Goal: Information Seeking & Learning: Learn about a topic

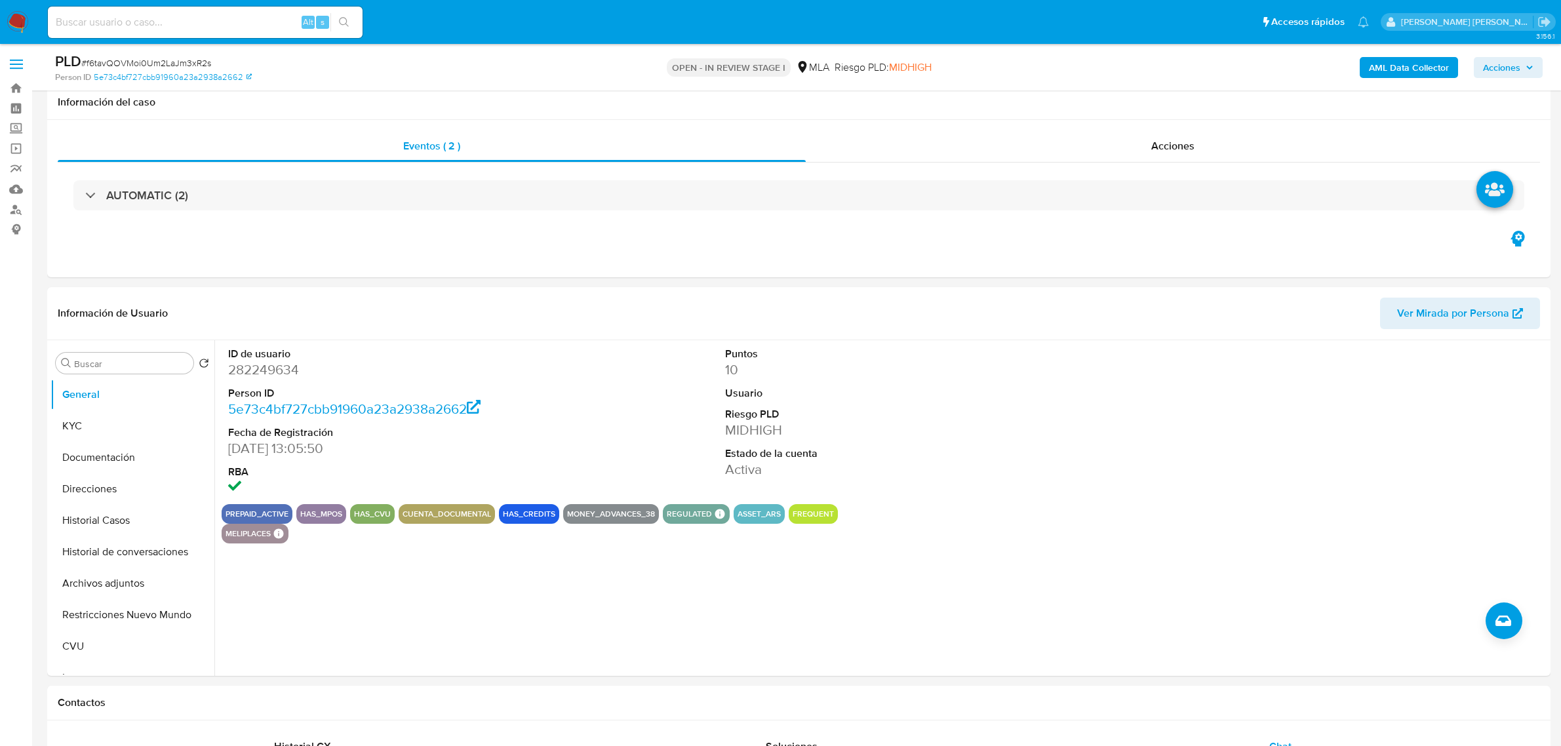
select select "10"
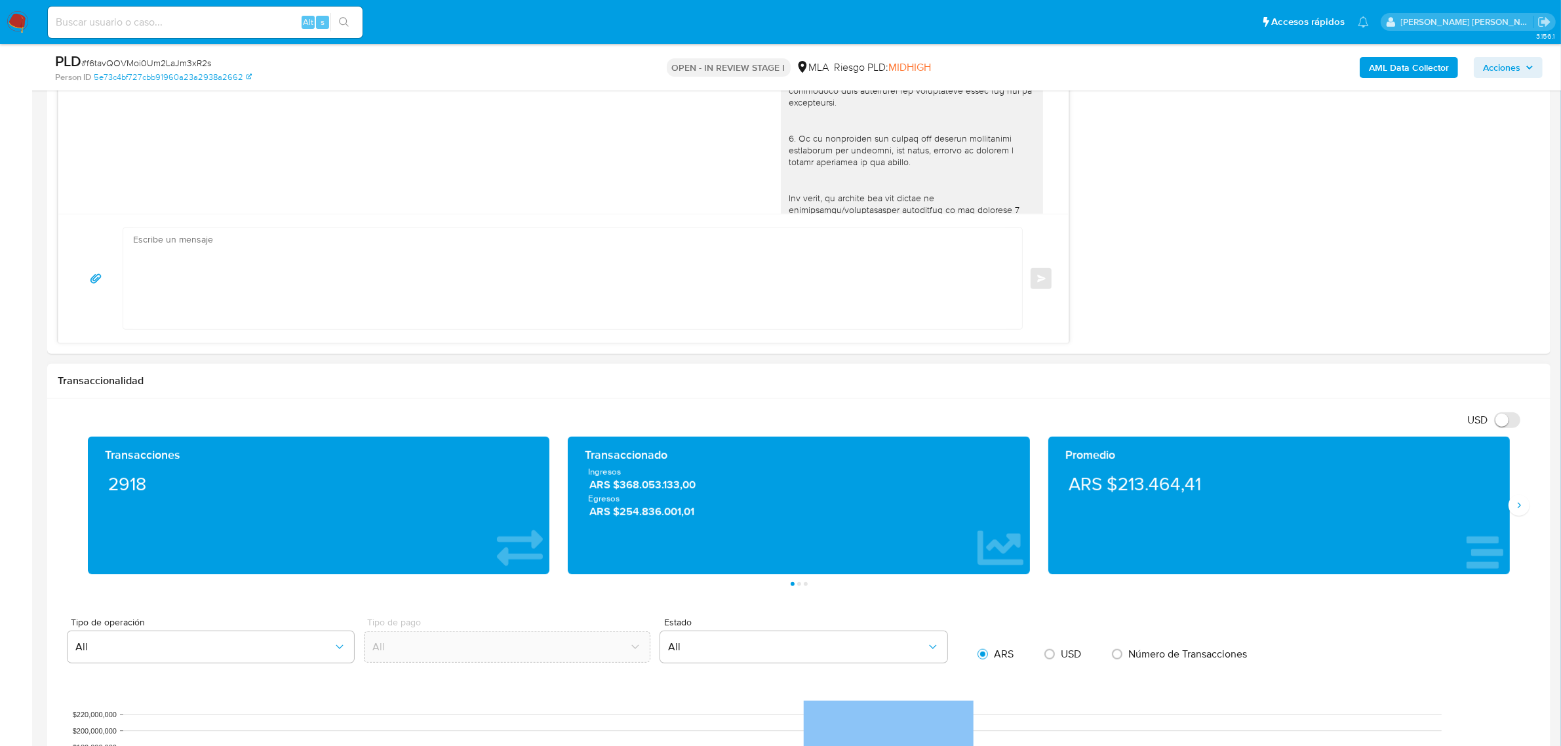
scroll to position [523, 0]
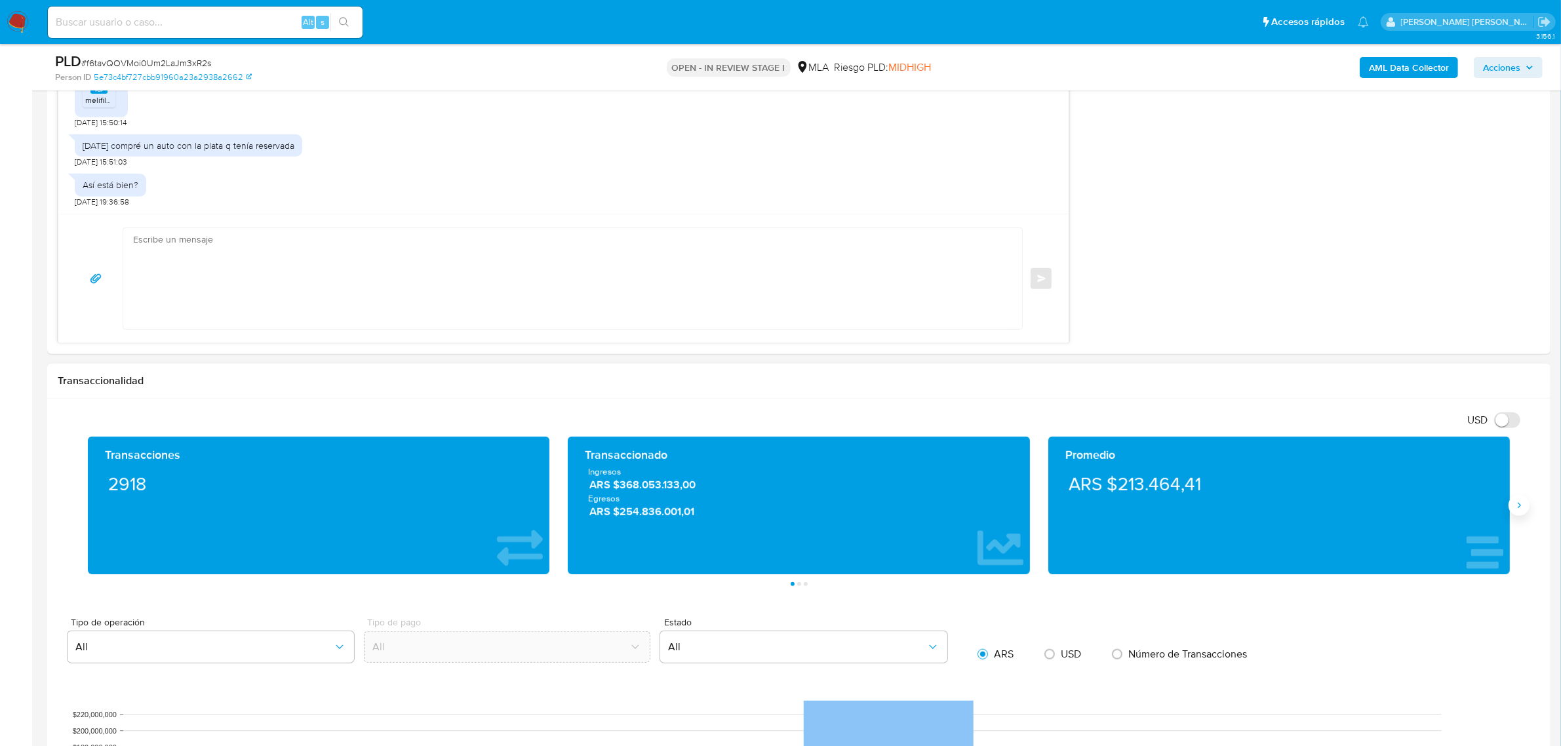
click at [1517, 503] on icon "Siguiente" at bounding box center [1519, 505] width 10 height 10
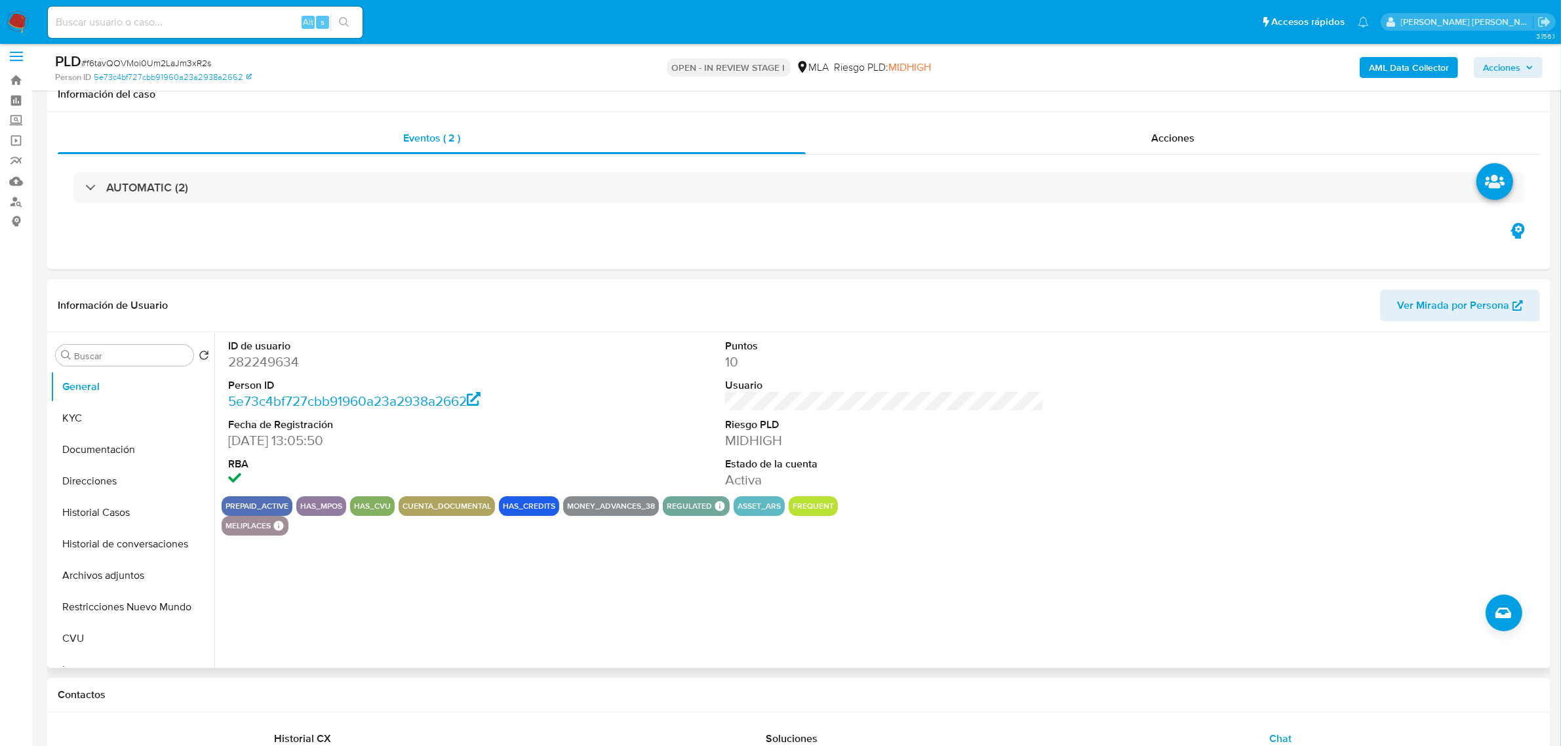
scroll to position [0, 0]
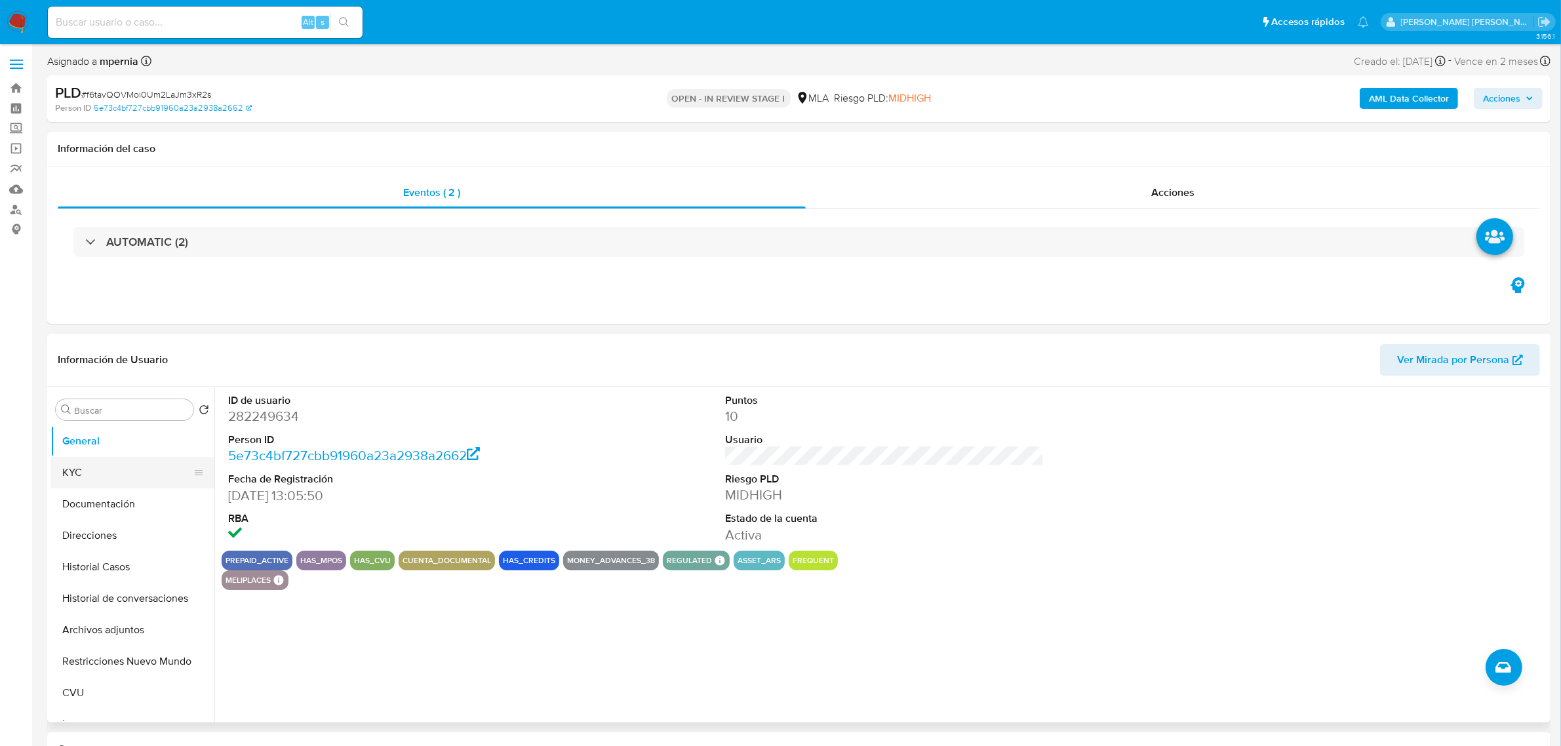
click at [74, 470] on button "KYC" at bounding box center [126, 472] width 153 height 31
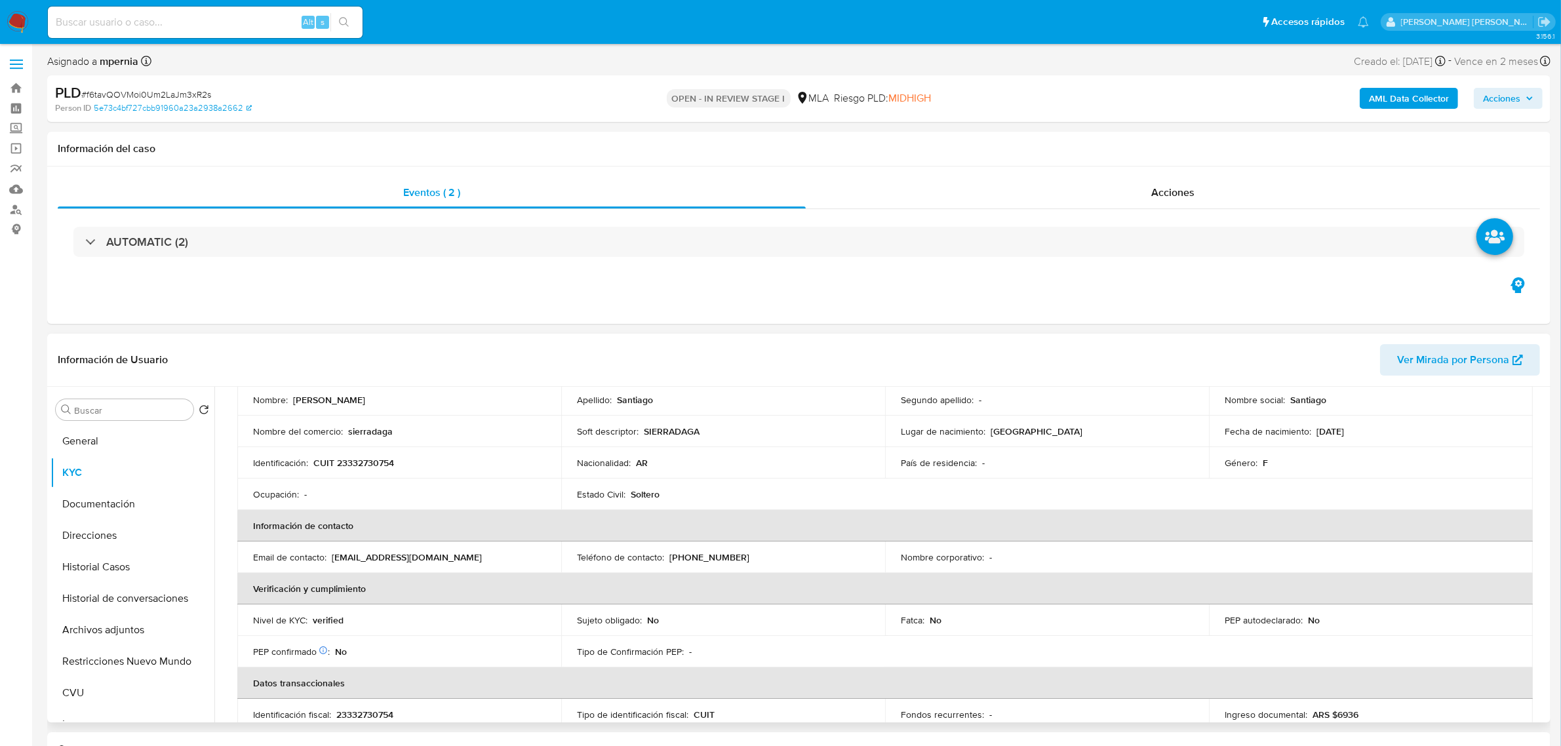
scroll to position [47, 0]
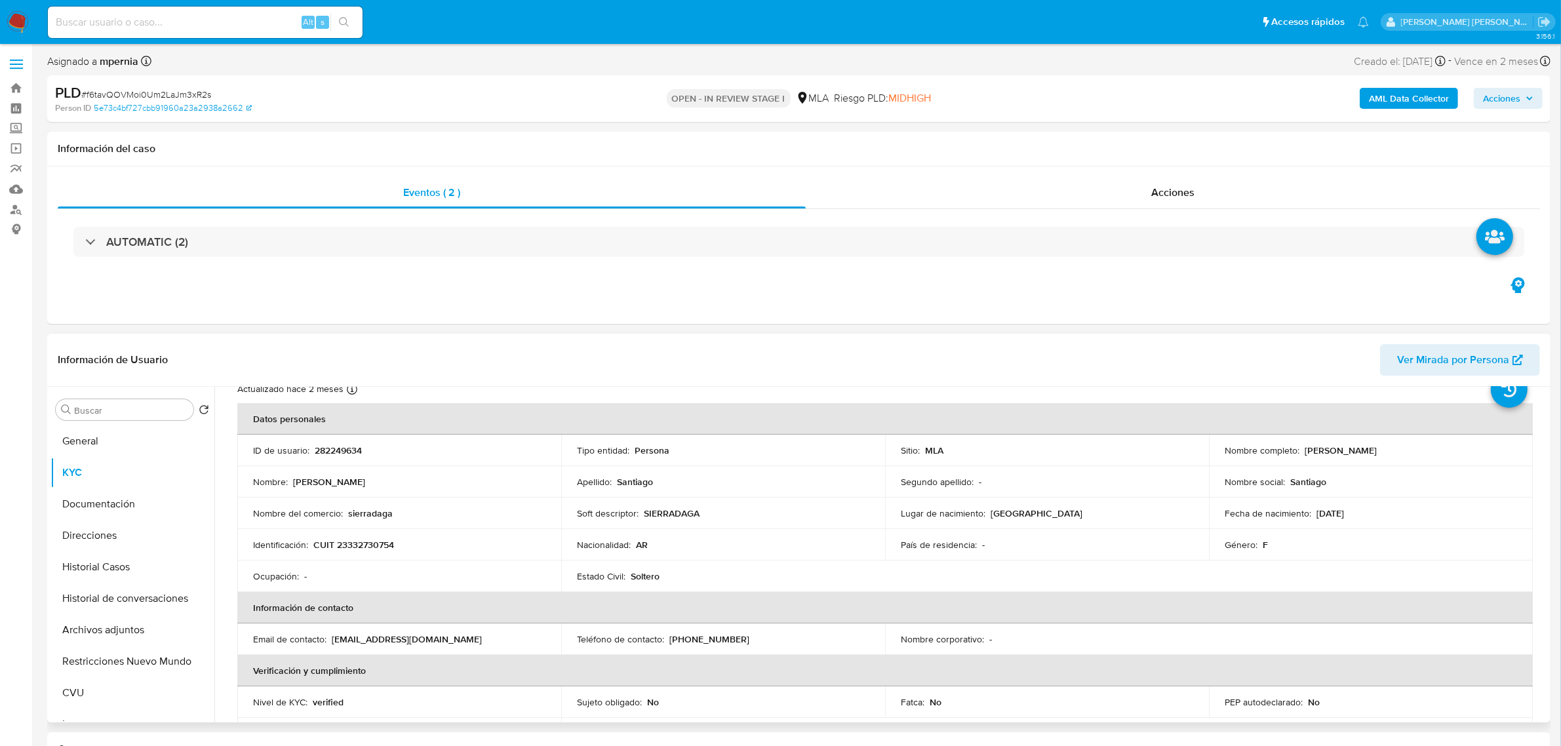
drag, startPoint x: 1299, startPoint y: 452, endPoint x: 1342, endPoint y: 459, distance: 43.1
click at [1369, 451] on div "Nombre completo : [PERSON_NAME]" at bounding box center [1371, 451] width 292 height 12
click at [83, 516] on button "Documentación" at bounding box center [126, 504] width 153 height 31
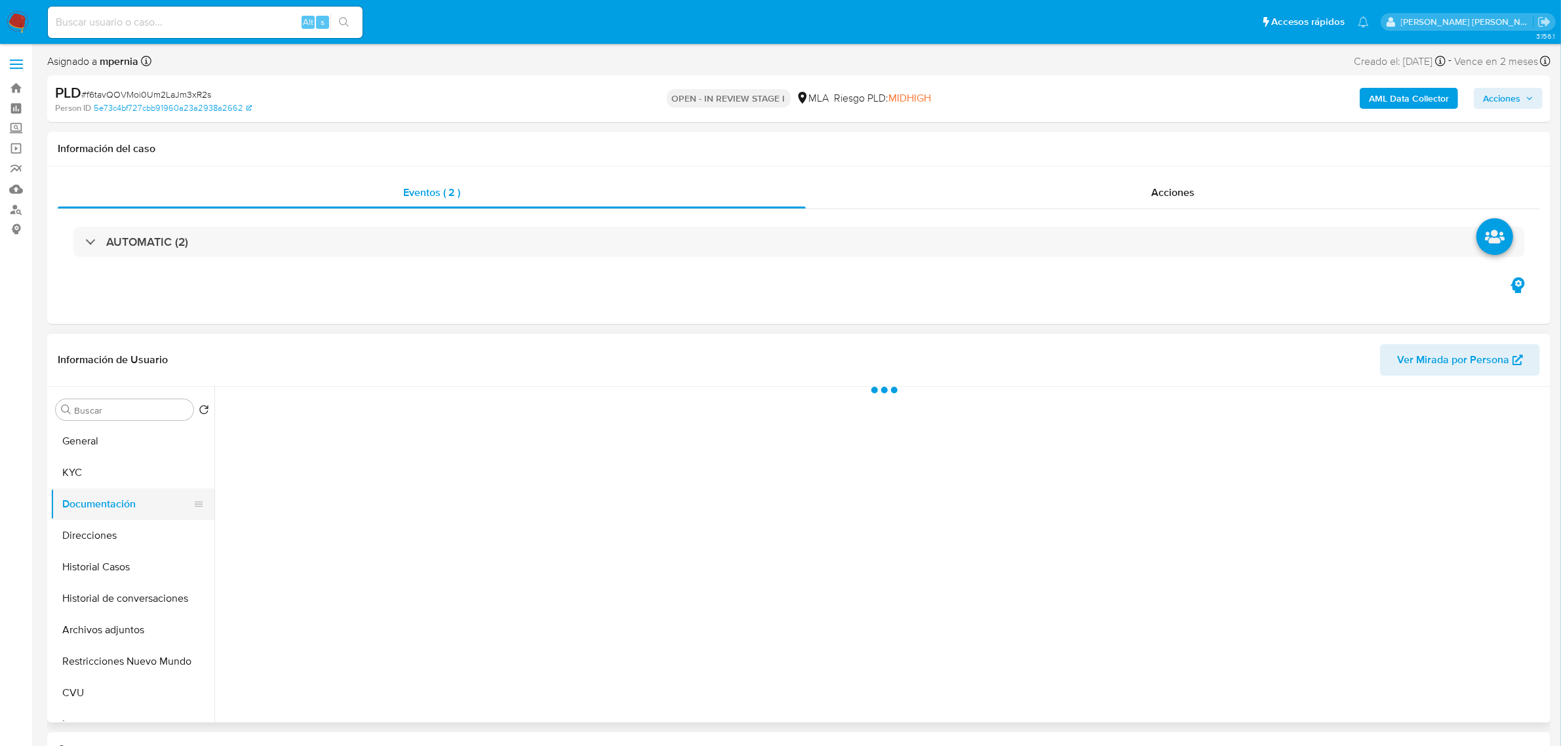
scroll to position [0, 0]
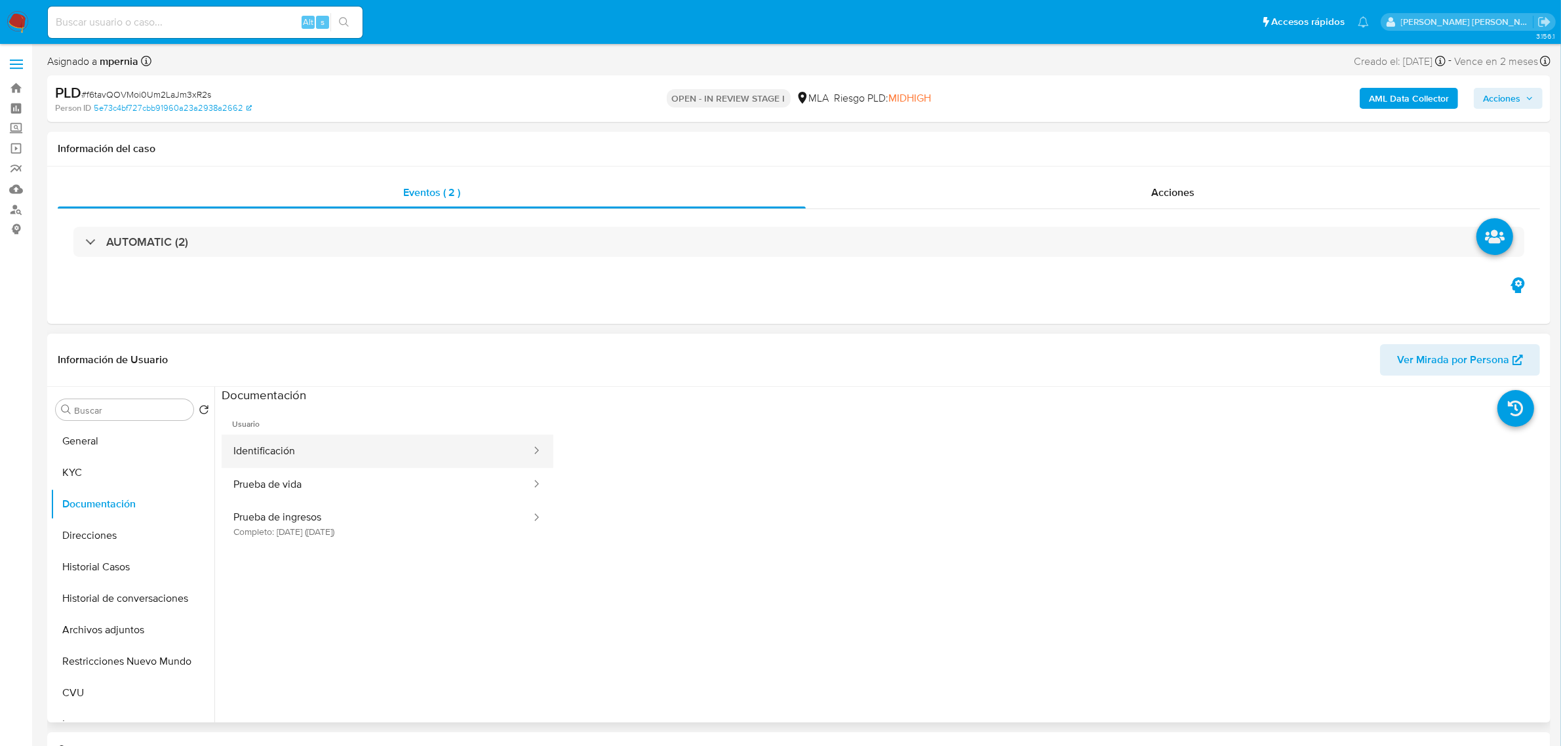
click at [284, 450] on button "Identificación" at bounding box center [377, 451] width 311 height 33
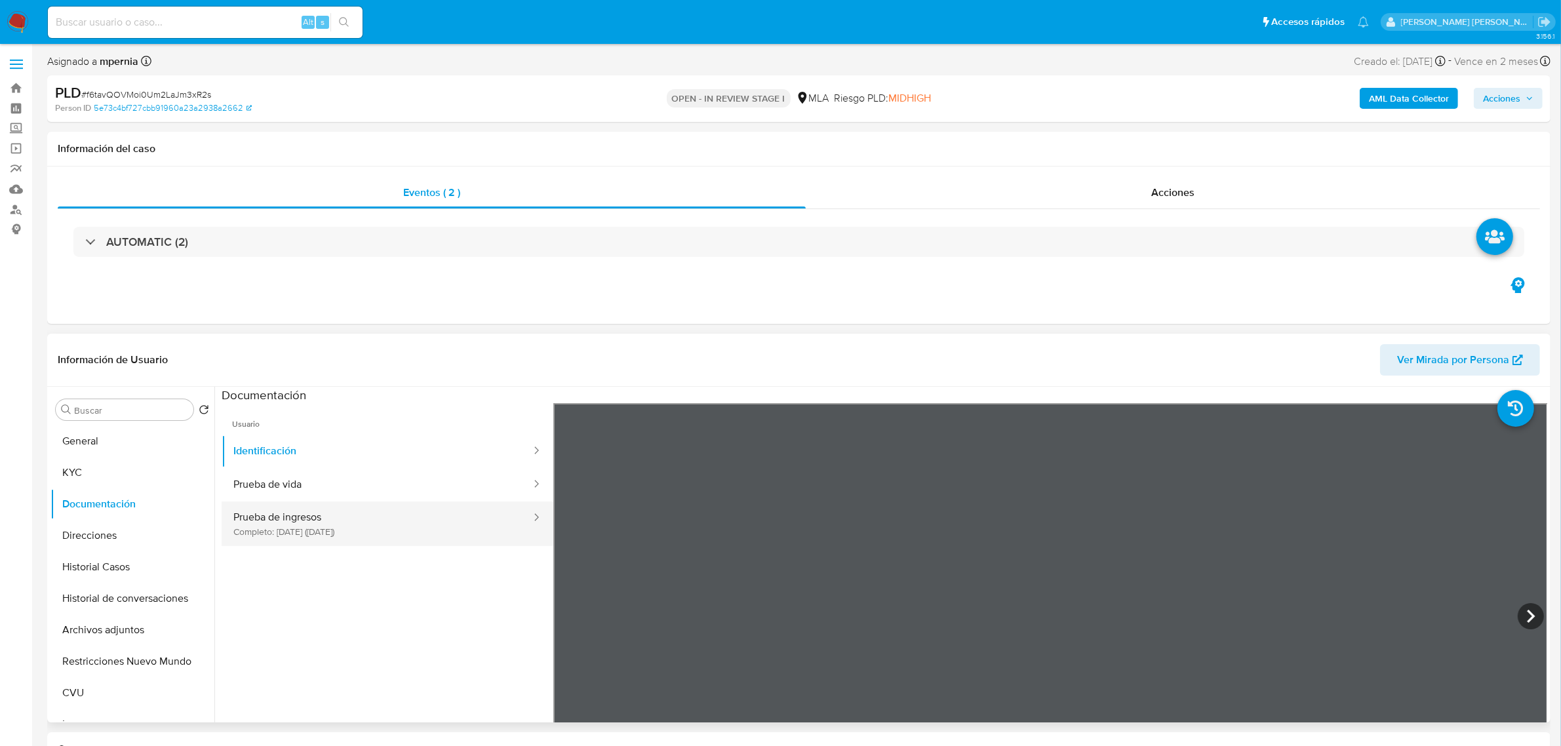
click at [328, 515] on button "Prueba de ingresos Completo: [DATE] ([DATE])" at bounding box center [377, 524] width 311 height 45
click at [919, 336] on div "Información de Usuario Ver Mirada por Persona Buscar Volver al orden por defect…" at bounding box center [799, 528] width 1504 height 389
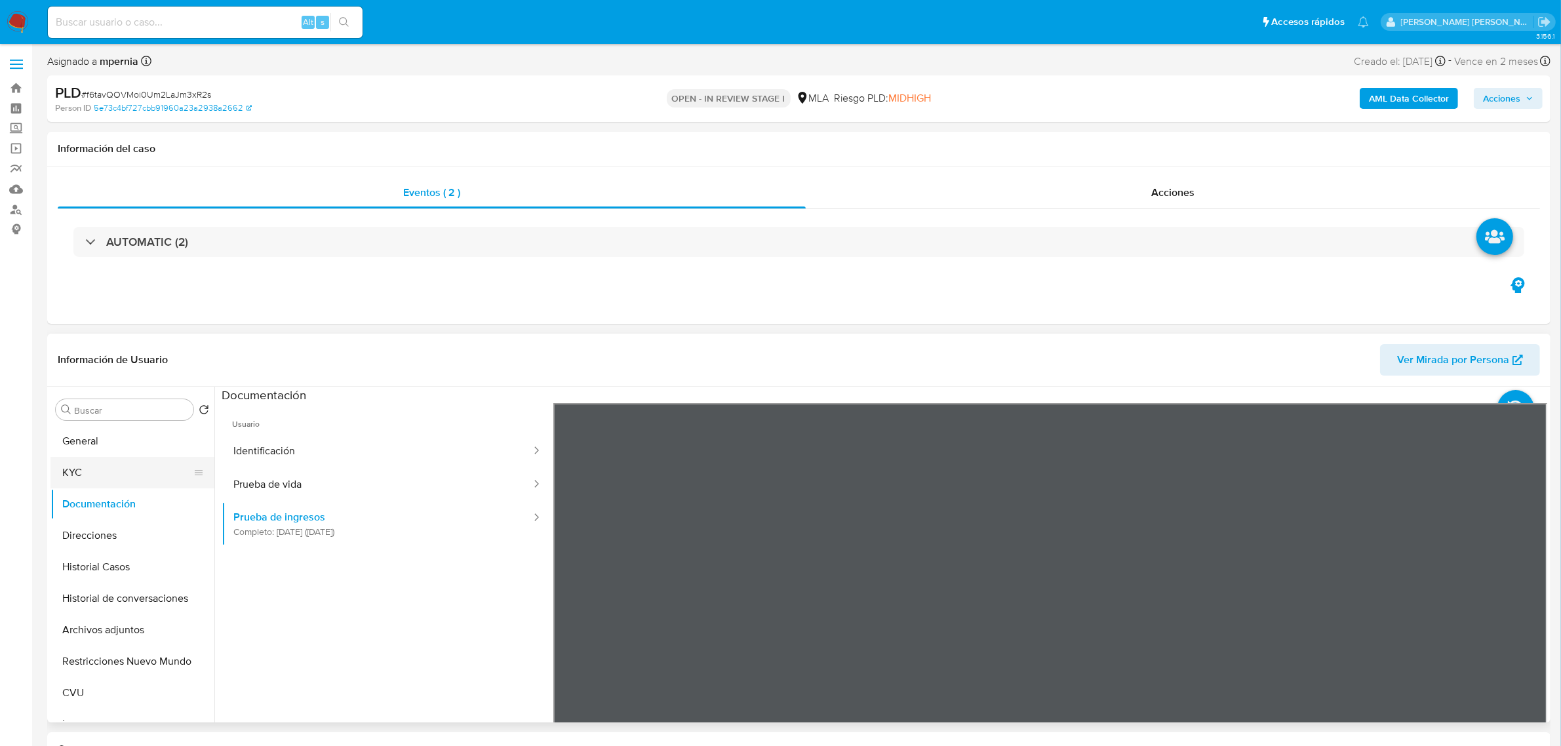
click at [104, 473] on button "KYC" at bounding box center [126, 472] width 153 height 31
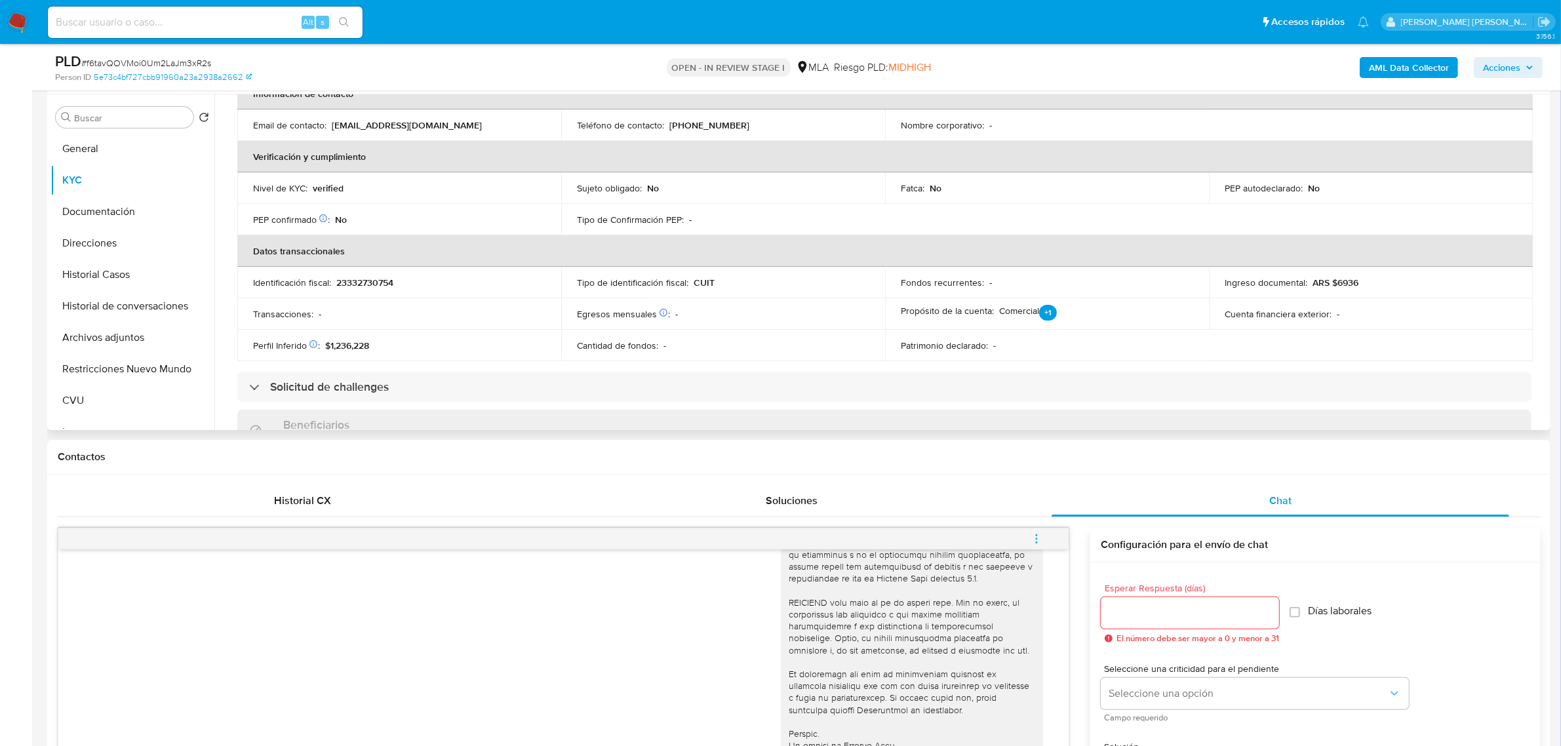
scroll to position [210, 0]
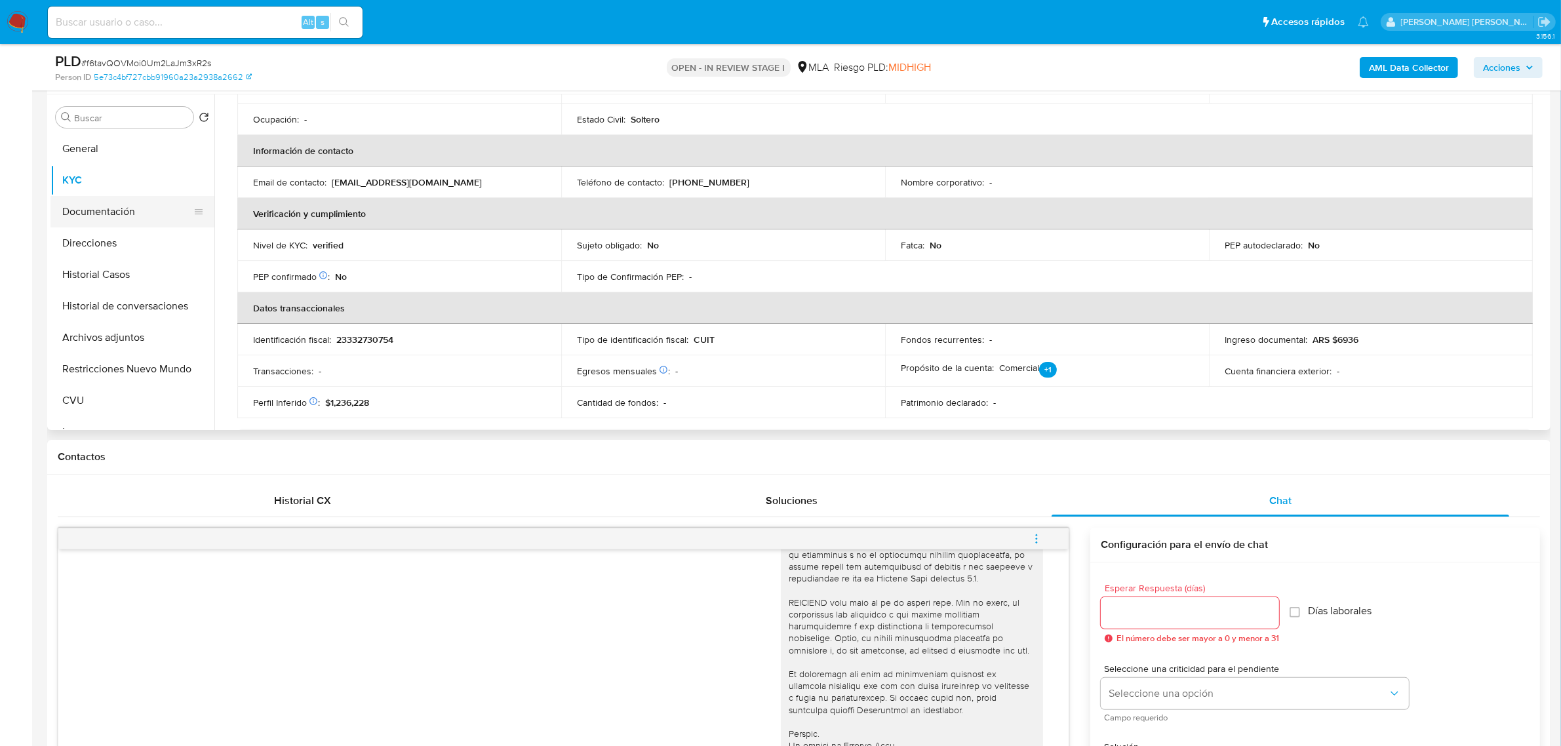
click at [95, 216] on button "Documentación" at bounding box center [126, 211] width 153 height 31
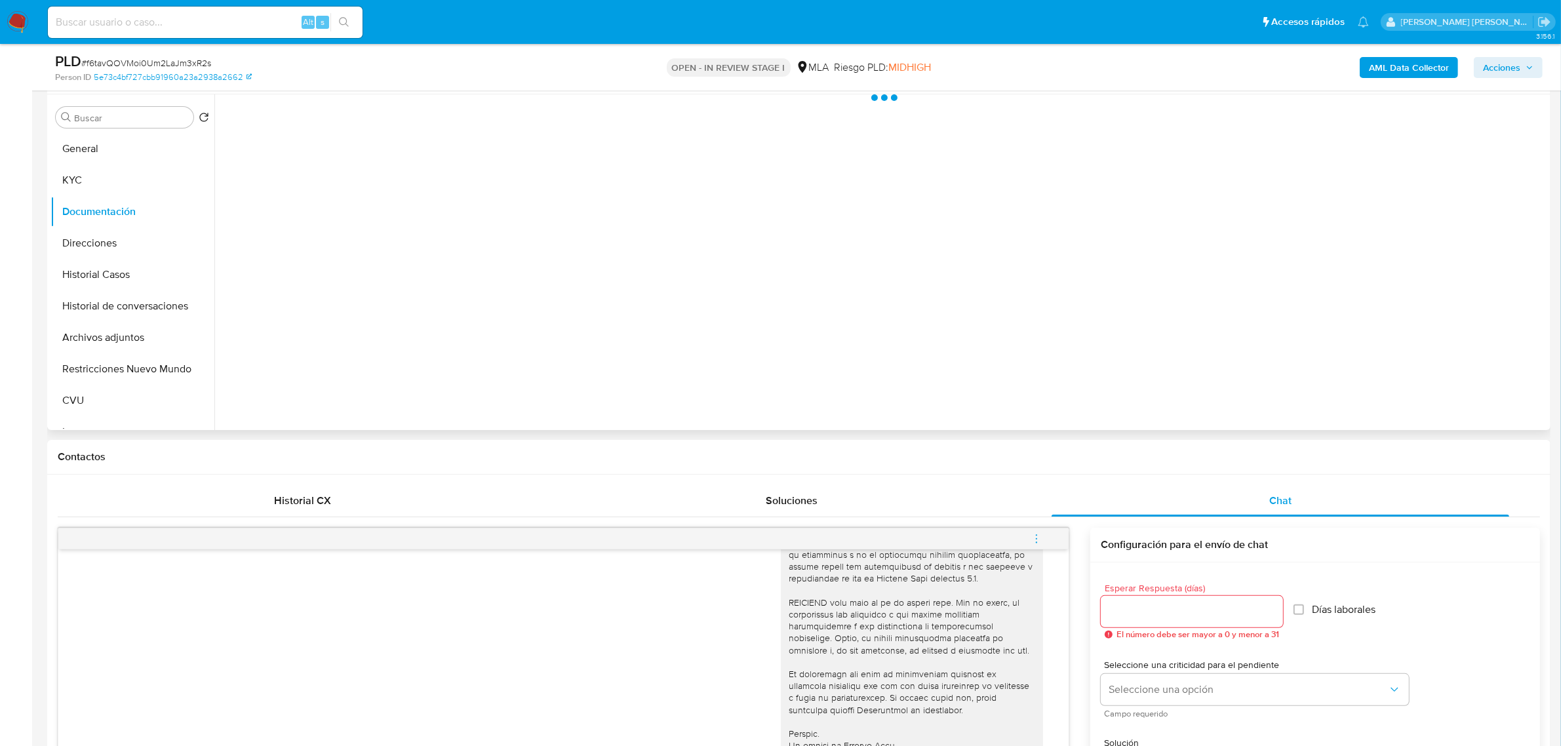
scroll to position [0, 0]
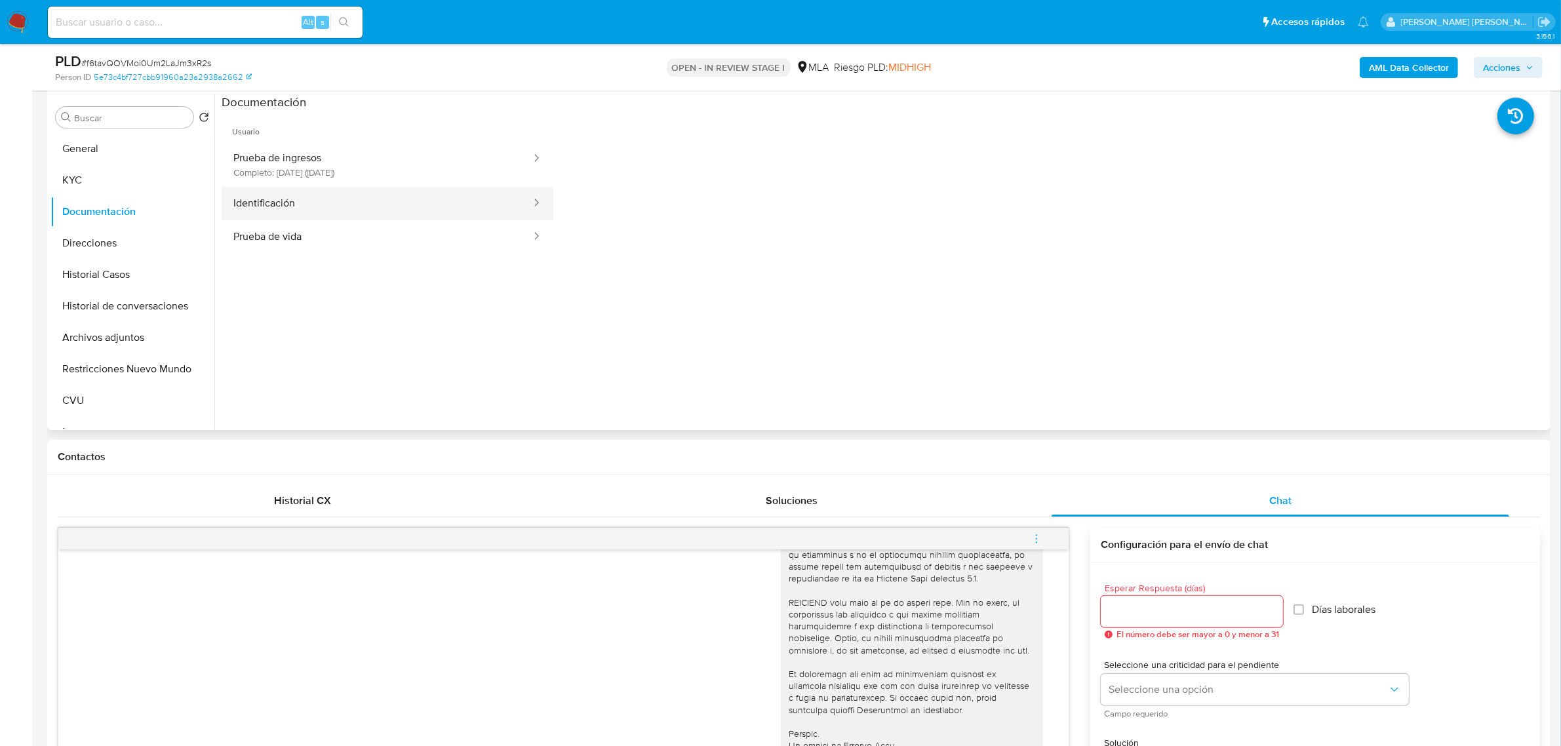
click at [298, 215] on button "Identificación" at bounding box center [377, 203] width 311 height 33
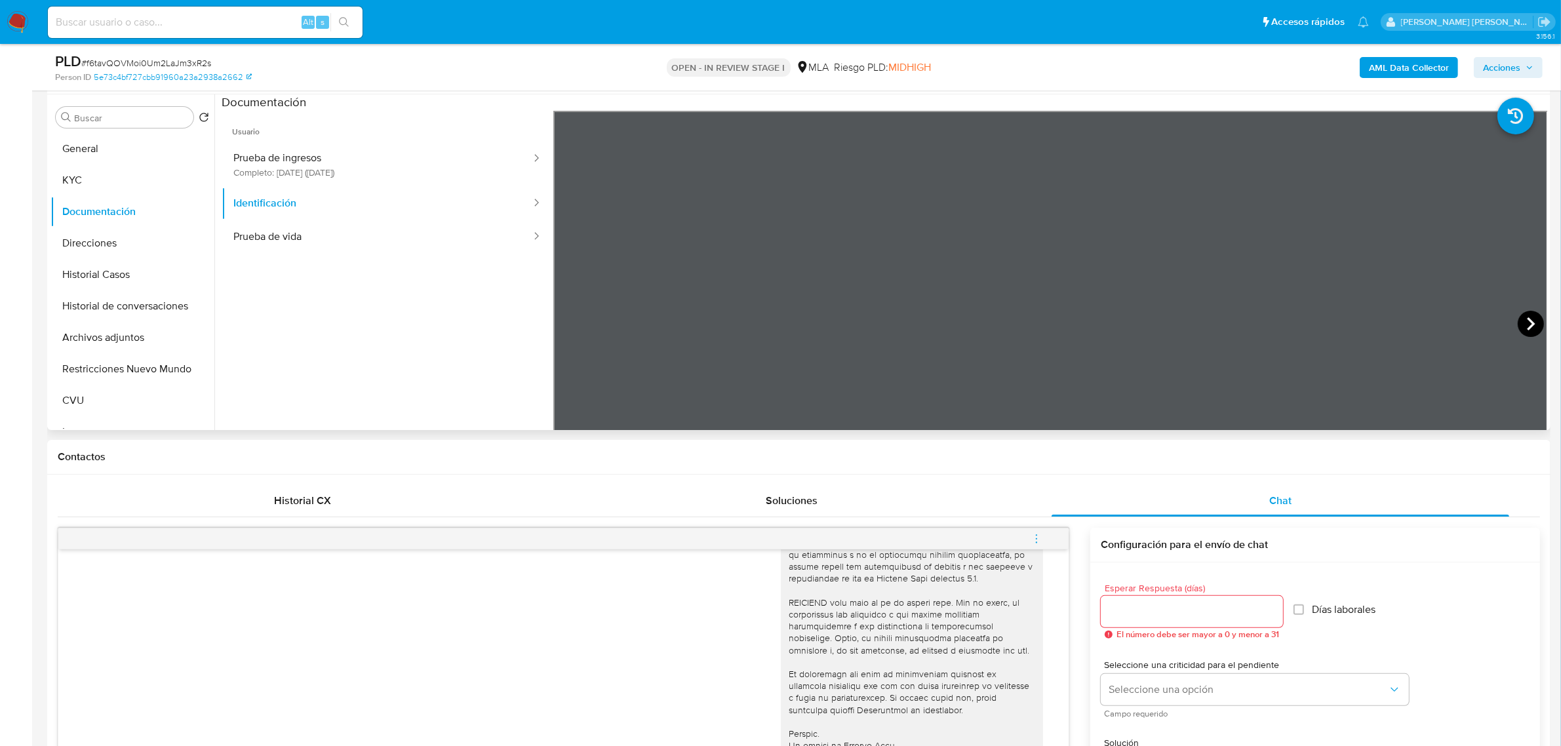
click at [1532, 320] on icon at bounding box center [1531, 324] width 26 height 26
click at [110, 236] on button "Direcciones" at bounding box center [126, 243] width 153 height 31
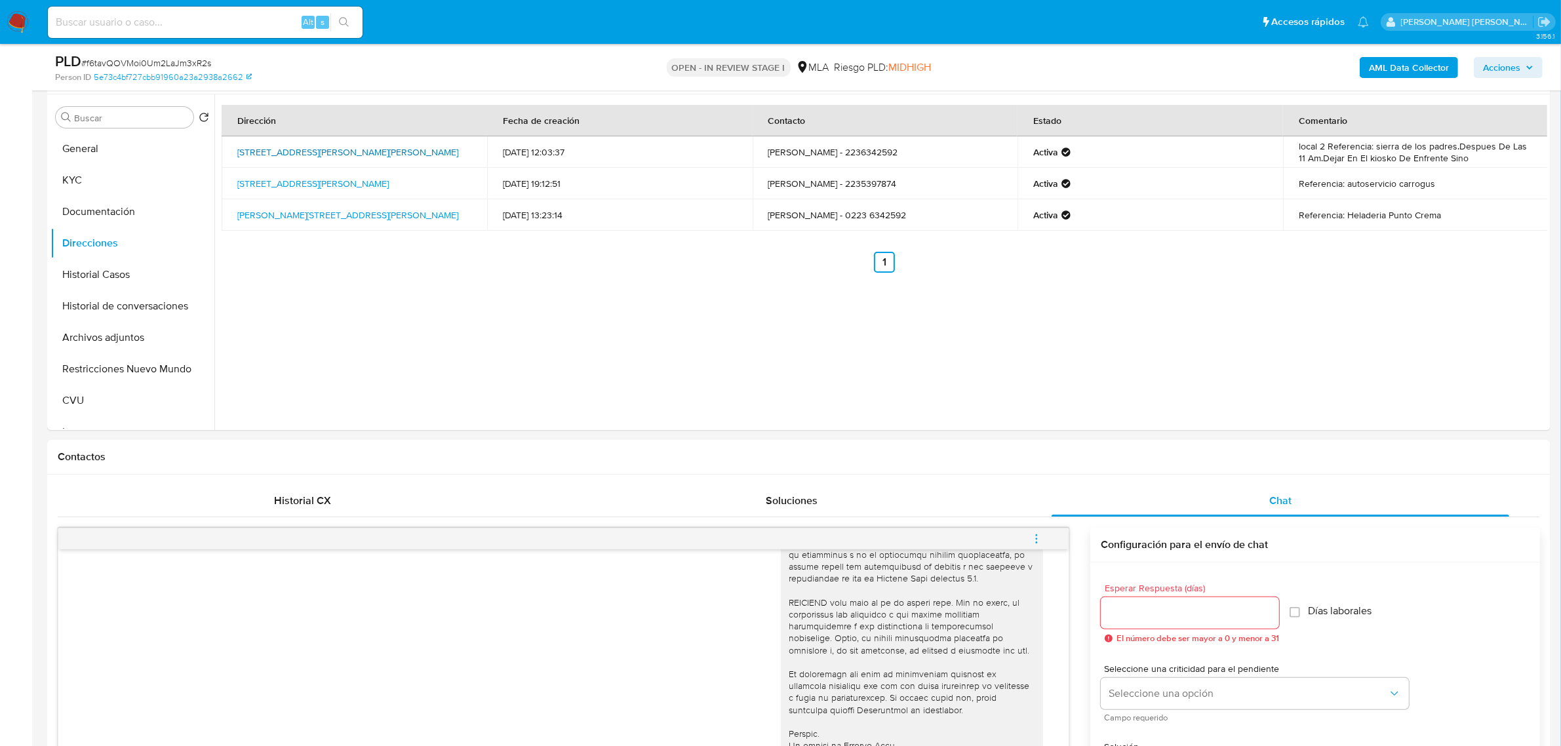
click at [355, 148] on link "[STREET_ADDRESS][PERSON_NAME][PERSON_NAME]" at bounding box center [347, 152] width 221 height 13
click at [303, 184] on link "[STREET_ADDRESS][PERSON_NAME]" at bounding box center [312, 183] width 151 height 13
drag, startPoint x: 233, startPoint y: 180, endPoint x: 379, endPoint y: 176, distance: 146.3
click at [379, 176] on td "[STREET_ADDRESS][PERSON_NAME]" at bounding box center [355, 183] width 266 height 31
copy link "[STREET_ADDRESS][PERSON_NAME],"
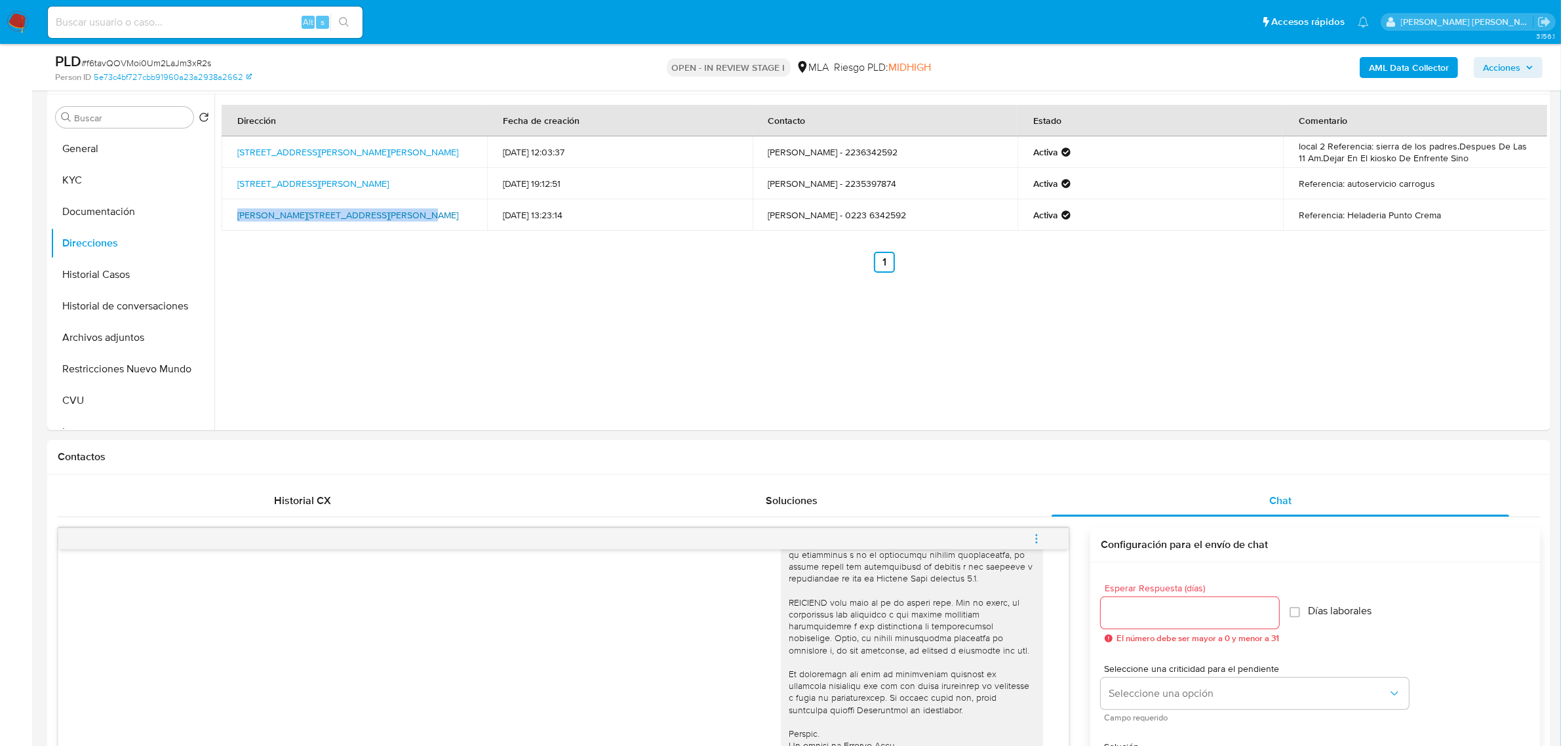
drag, startPoint x: 233, startPoint y: 205, endPoint x: 392, endPoint y: 207, distance: 159.4
click at [392, 207] on td "[PERSON_NAME][STREET_ADDRESS][PERSON_NAME]" at bounding box center [355, 214] width 266 height 31
copy link "[PERSON_NAME][STREET_ADDRESS][PERSON_NAME]"
click at [367, 209] on link "[PERSON_NAME][STREET_ADDRESS][PERSON_NAME]" at bounding box center [347, 215] width 221 height 13
click at [87, 182] on button "KYC" at bounding box center [126, 180] width 153 height 31
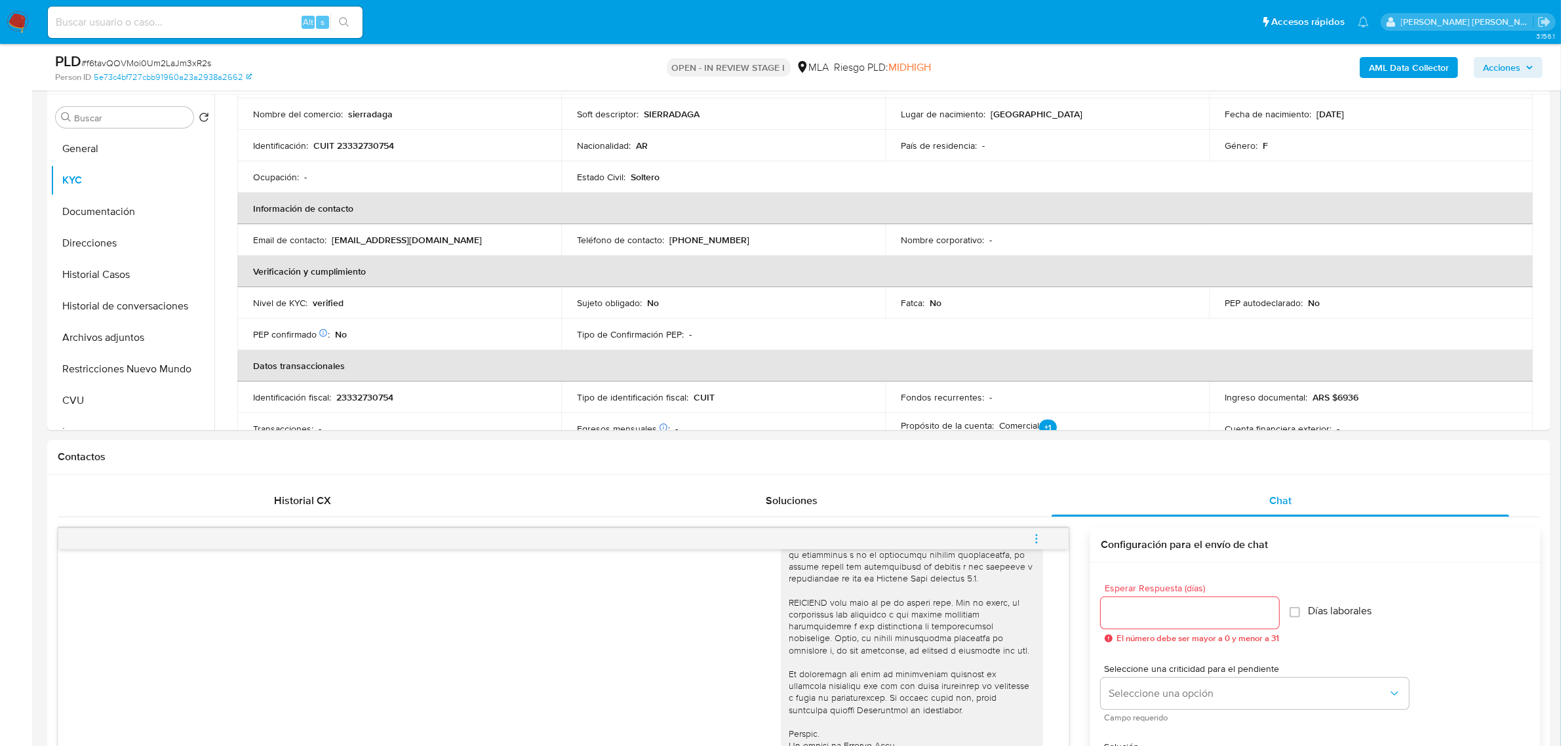
scroll to position [146, 0]
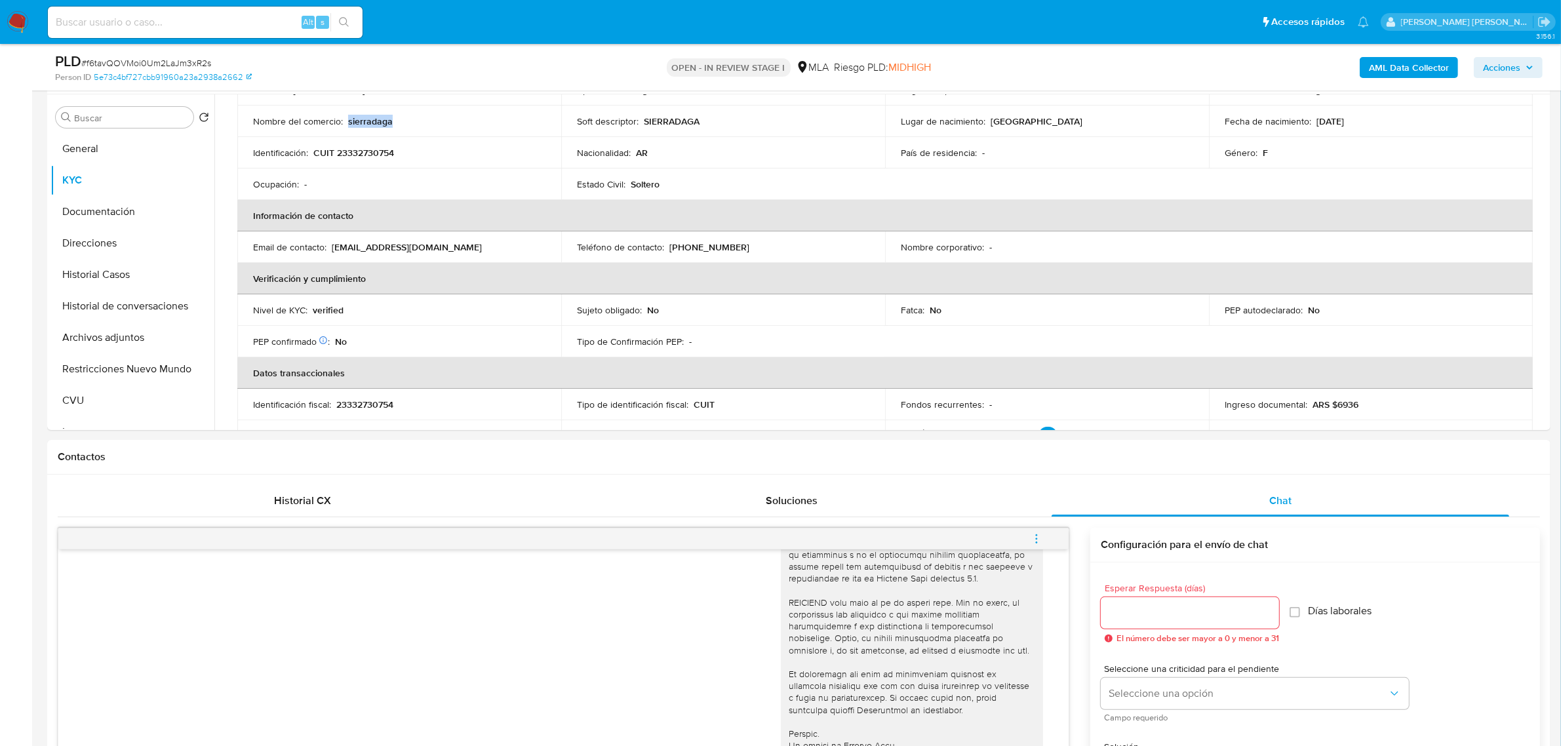
drag, startPoint x: 346, startPoint y: 119, endPoint x: 395, endPoint y: 125, distance: 48.8
click at [395, 123] on div "Nombre del comercio : sierradaga" at bounding box center [399, 121] width 292 height 12
click at [69, 246] on button "Direcciones" at bounding box center [126, 243] width 153 height 31
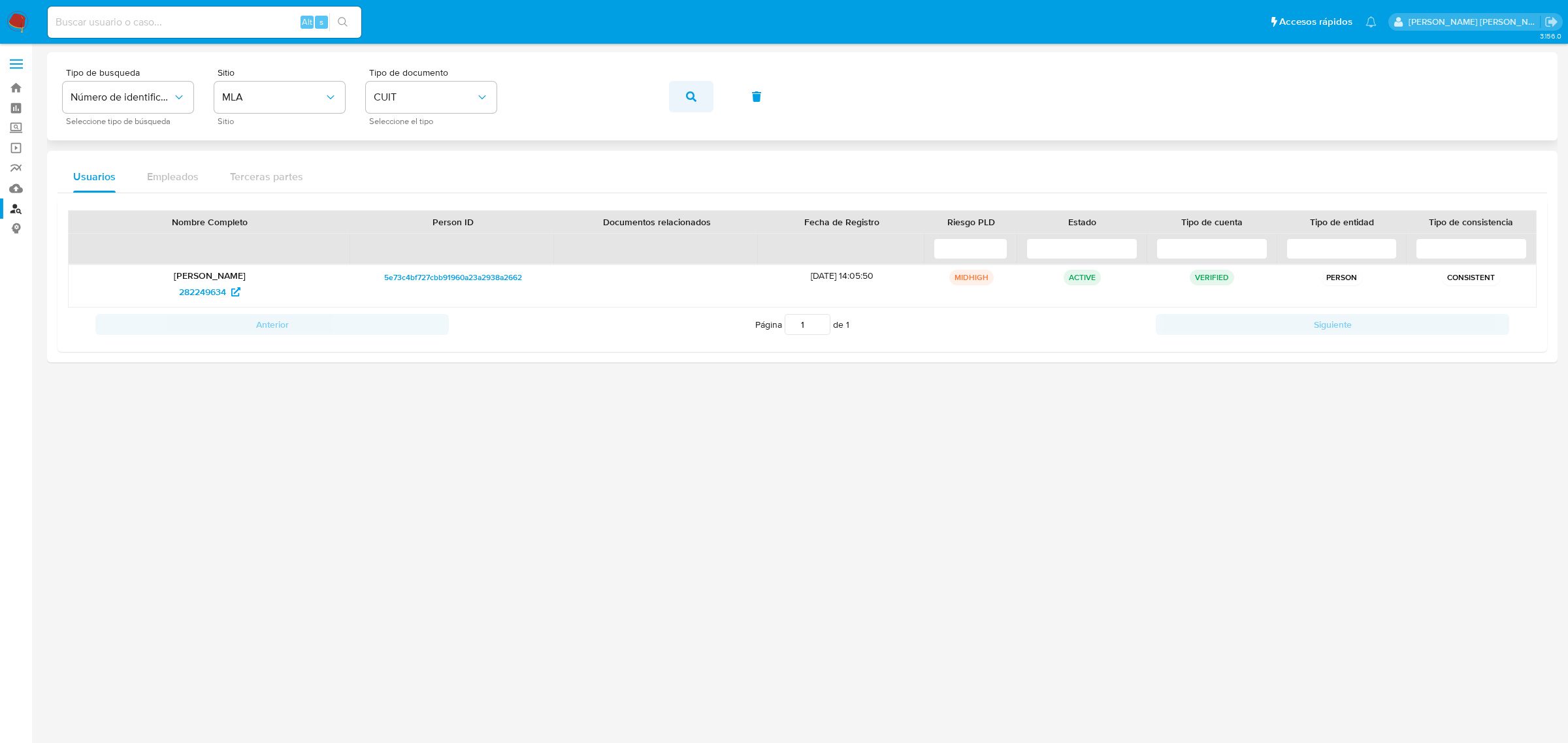
click at [693, 89] on span "button" at bounding box center [691, 97] width 10 height 29
click at [179, 293] on span "782639604" at bounding box center [202, 292] width 47 height 21
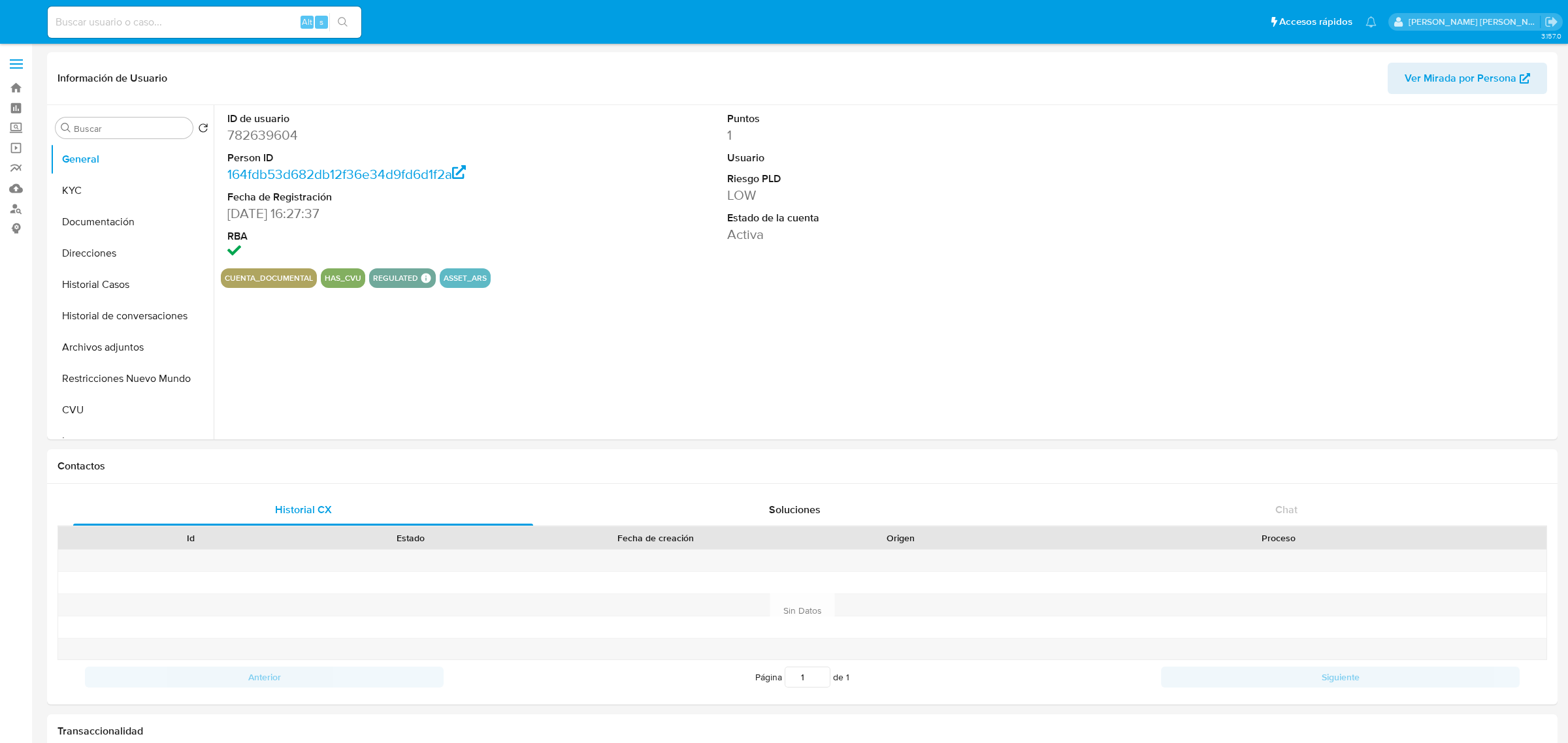
select select "10"
click at [113, 193] on button "KYC" at bounding box center [126, 190] width 152 height 31
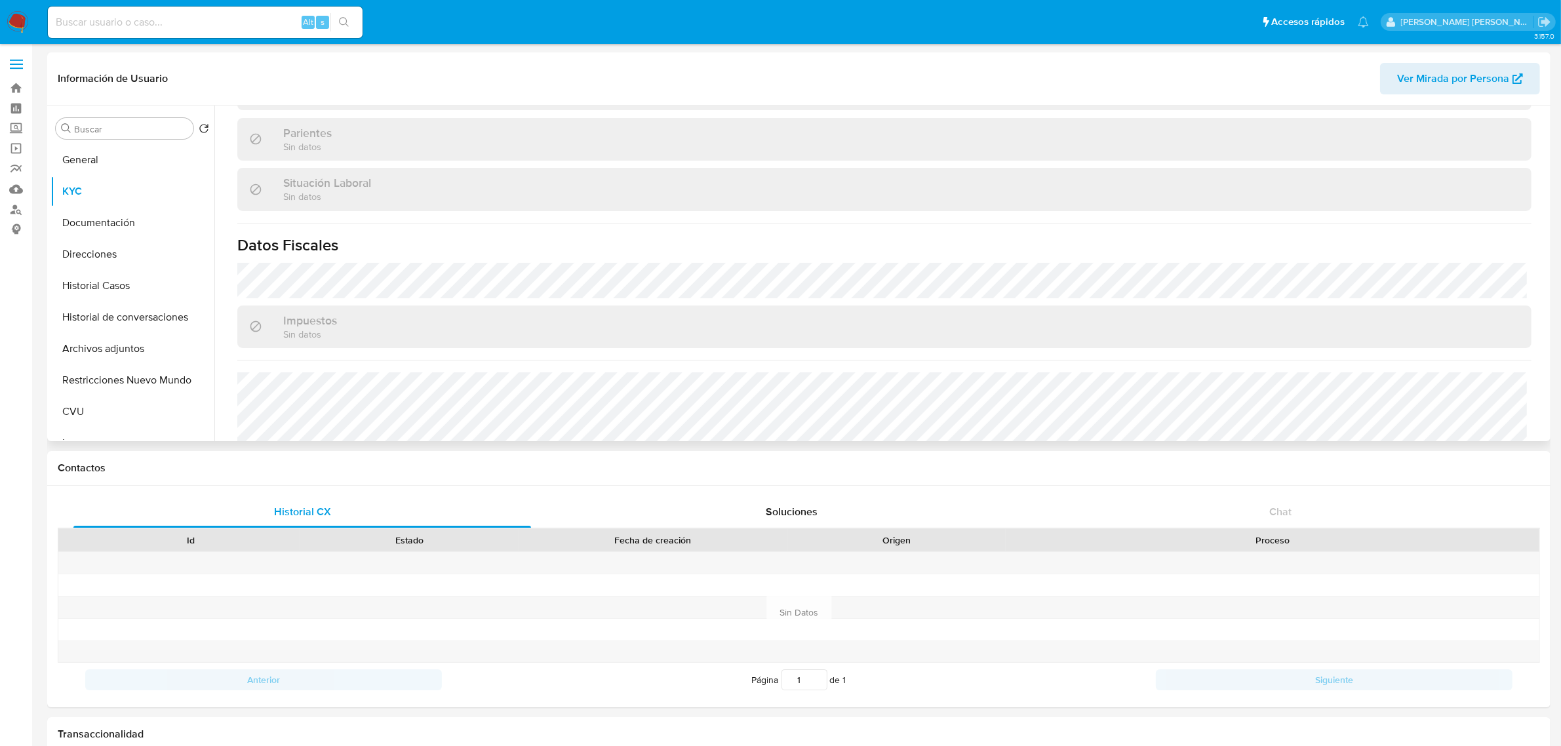
scroll to position [666, 0]
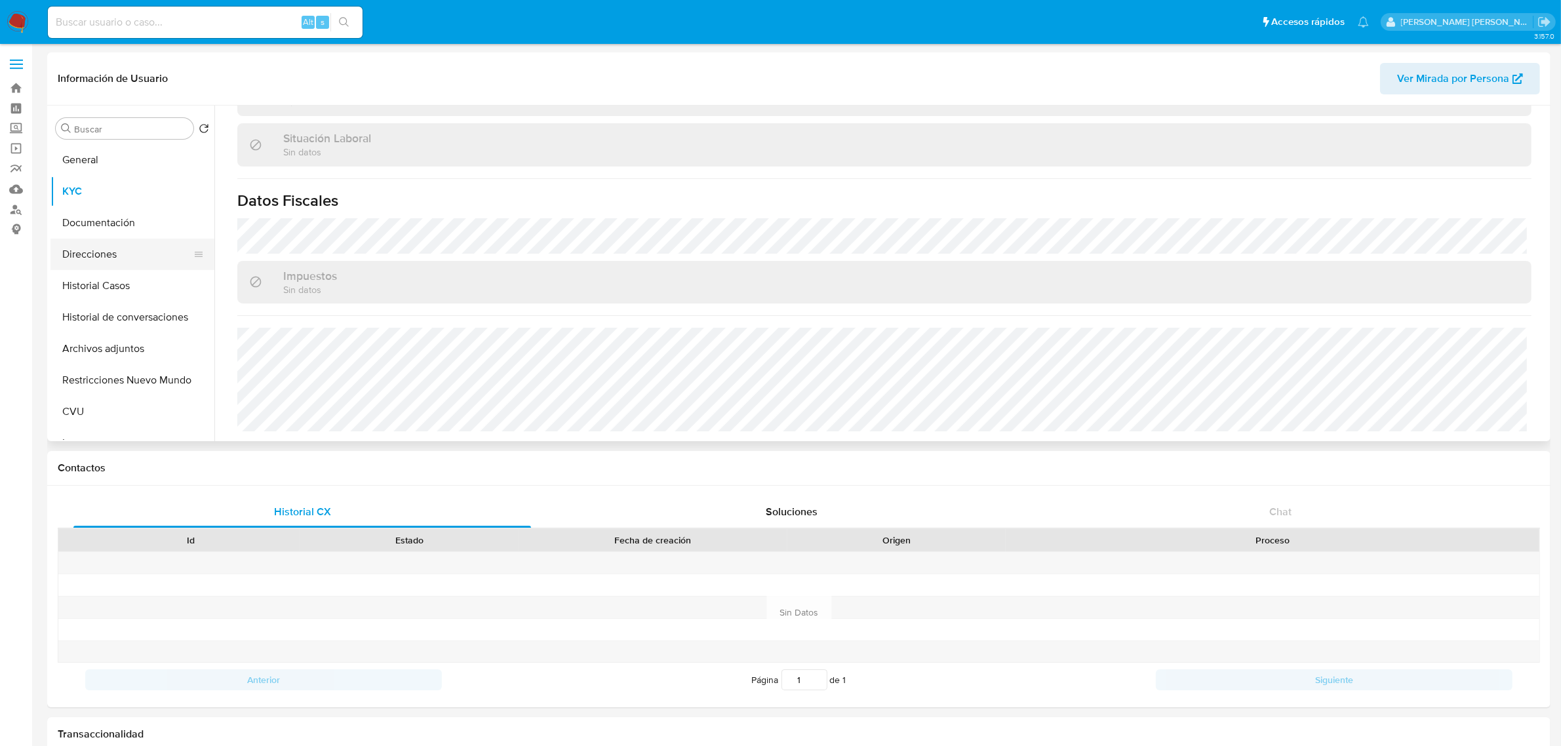
click at [85, 253] on button "Direcciones" at bounding box center [126, 254] width 153 height 31
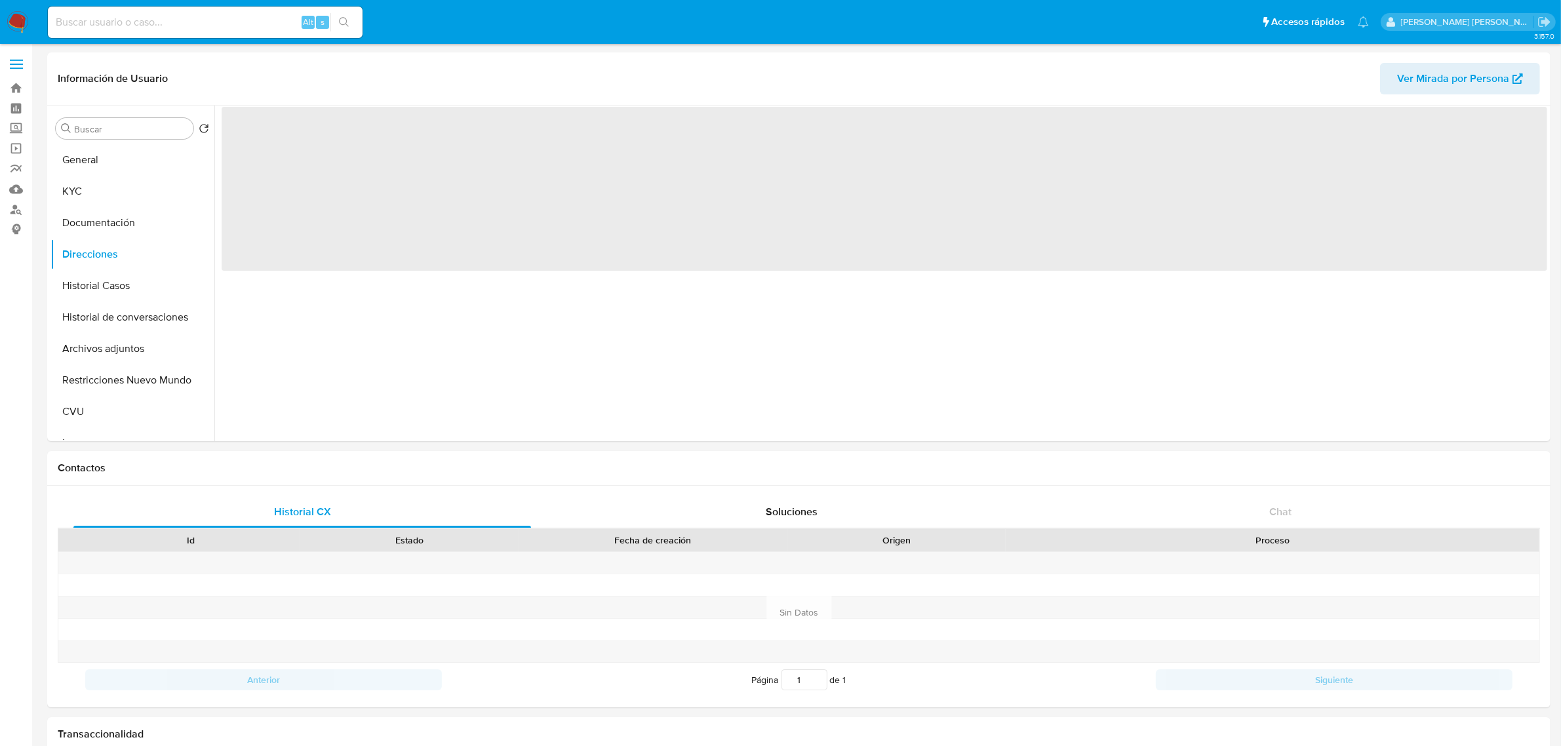
scroll to position [0, 0]
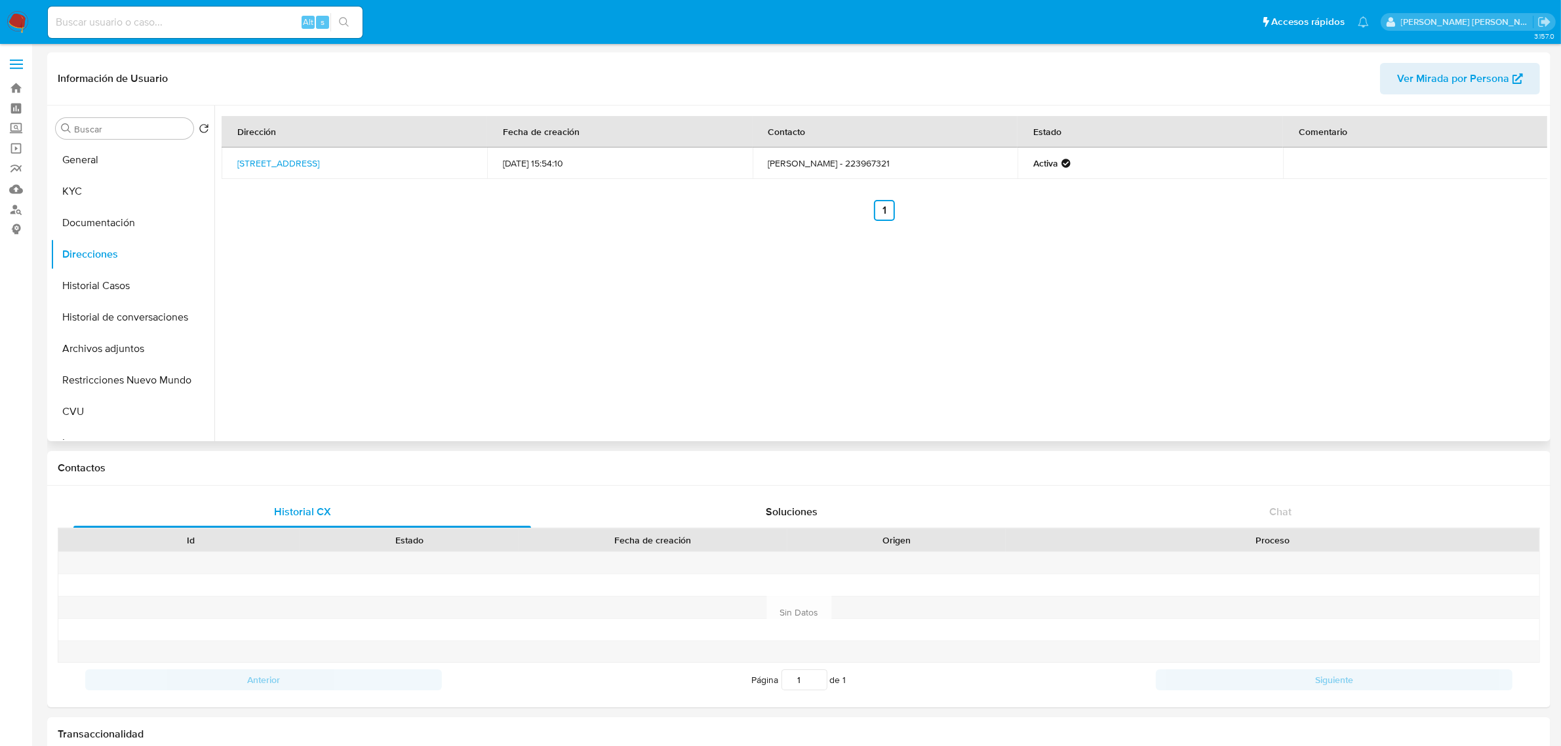
drag, startPoint x: 97, startPoint y: 311, endPoint x: 453, endPoint y: 123, distance: 403.0
click at [97, 310] on button "Historial de conversaciones" at bounding box center [132, 317] width 164 height 31
